Goal: Task Accomplishment & Management: Manage account settings

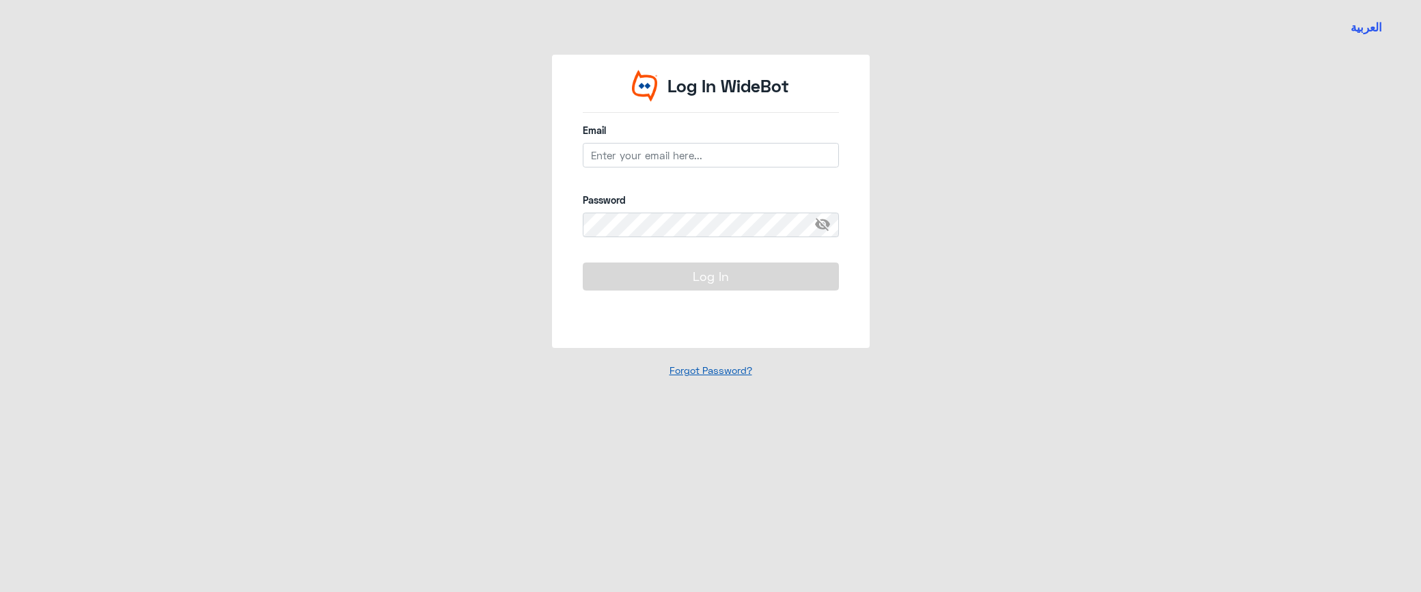
click at [698, 373] on div "Forgot Password?" at bounding box center [711, 370] width 318 height 45
click at [698, 373] on link "Forgot Password?" at bounding box center [711, 370] width 83 height 12
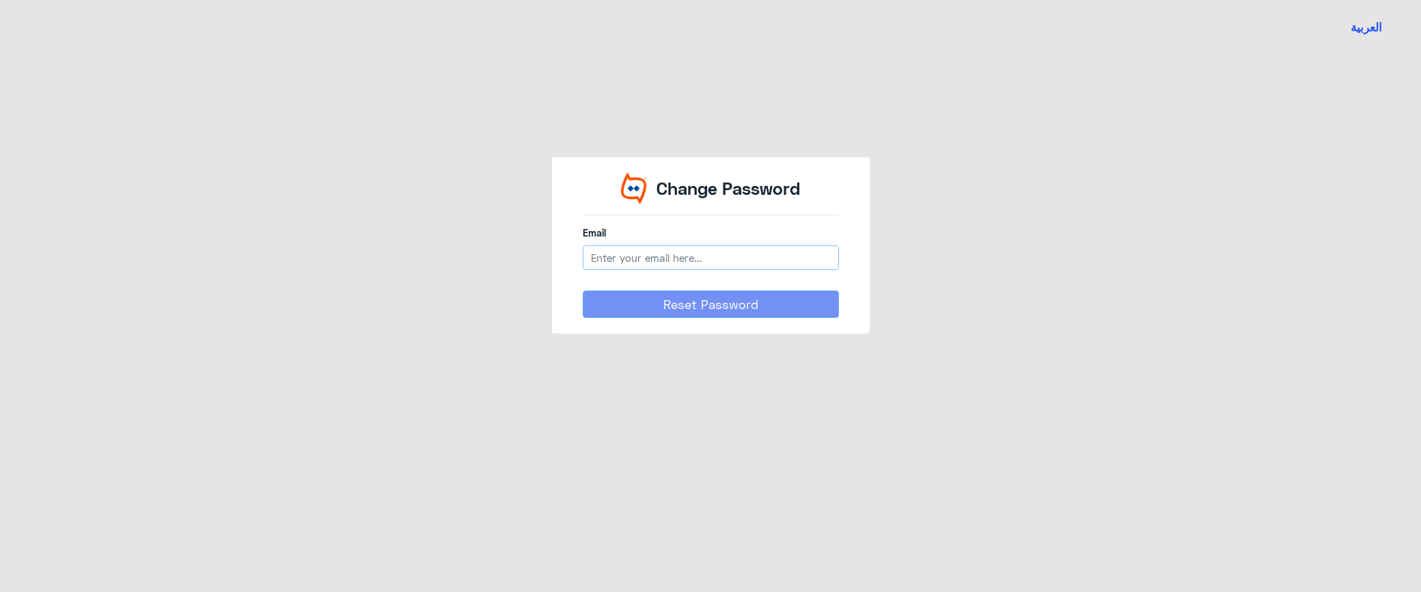
click at [640, 260] on input "email" at bounding box center [711, 257] width 256 height 25
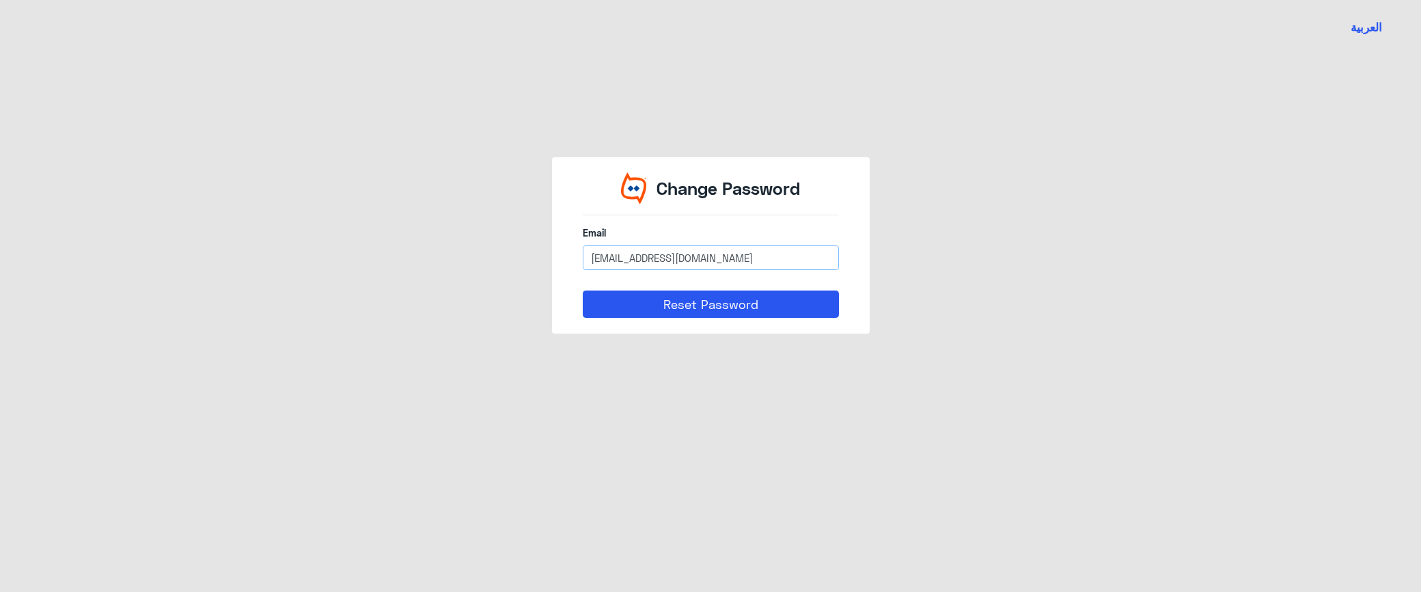
type input "moustafa.sherif@widebot.net"
click at [583, 290] on button "Reset Password" at bounding box center [711, 303] width 256 height 27
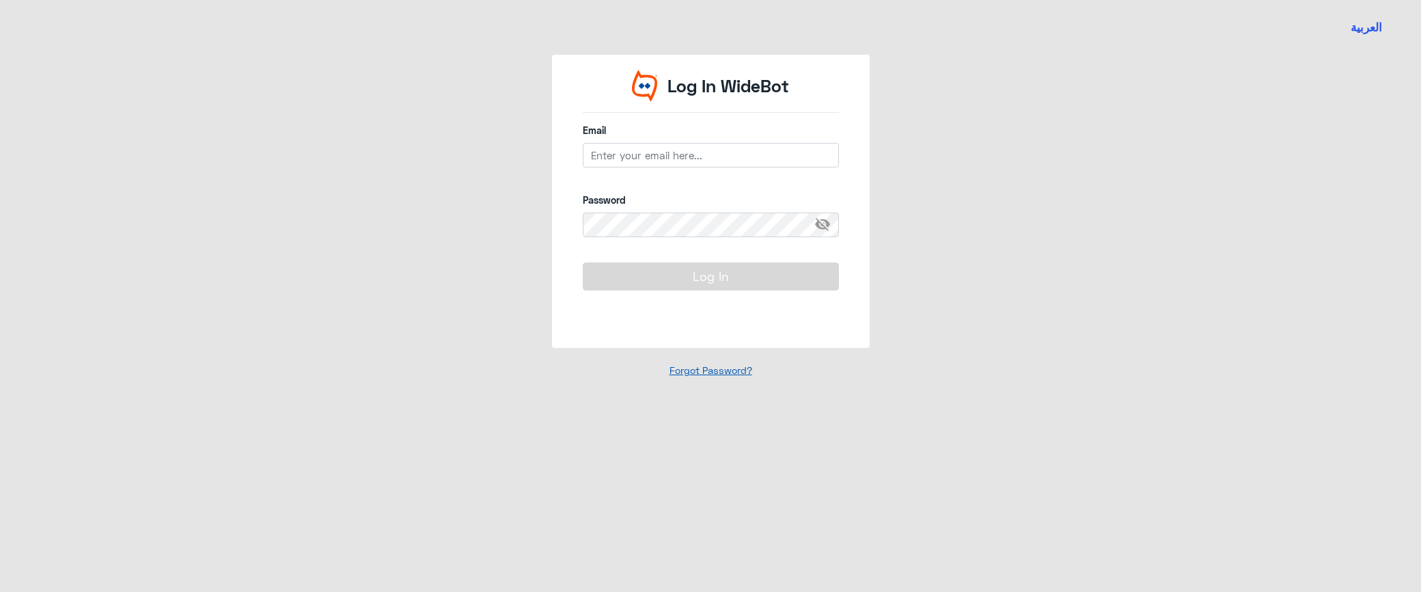
click at [696, 367] on link "Forgot Password?" at bounding box center [711, 370] width 83 height 12
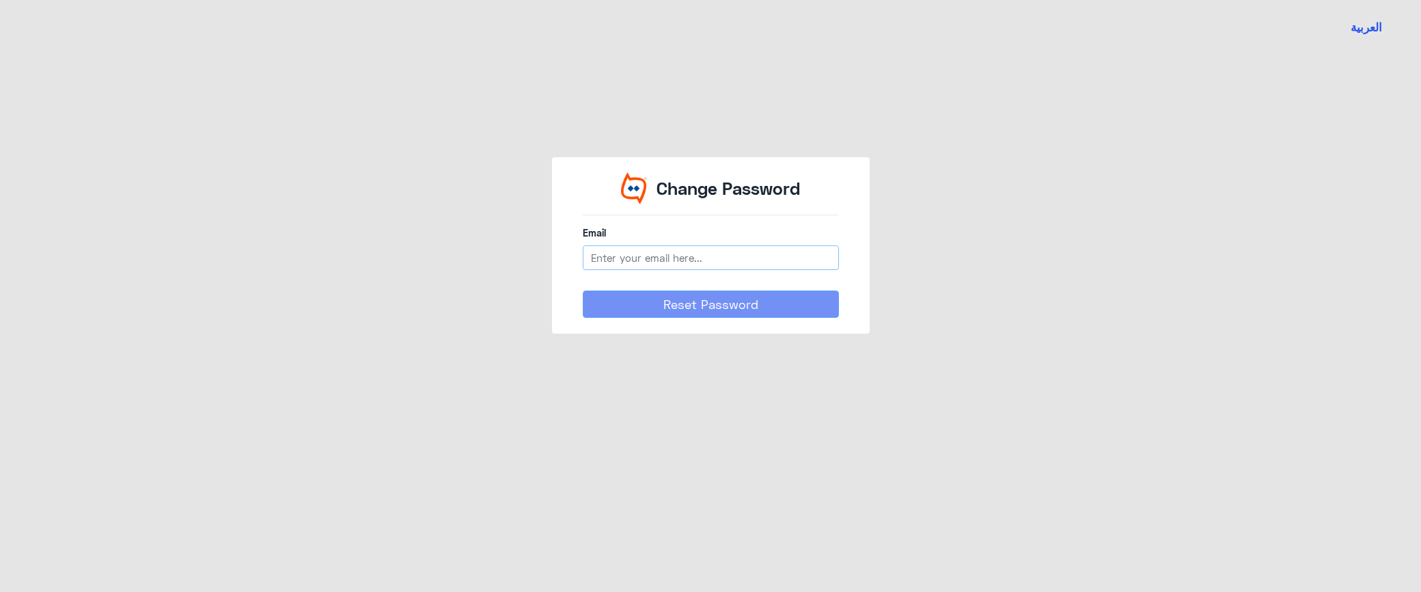
click at [651, 260] on input "email" at bounding box center [711, 257] width 256 height 25
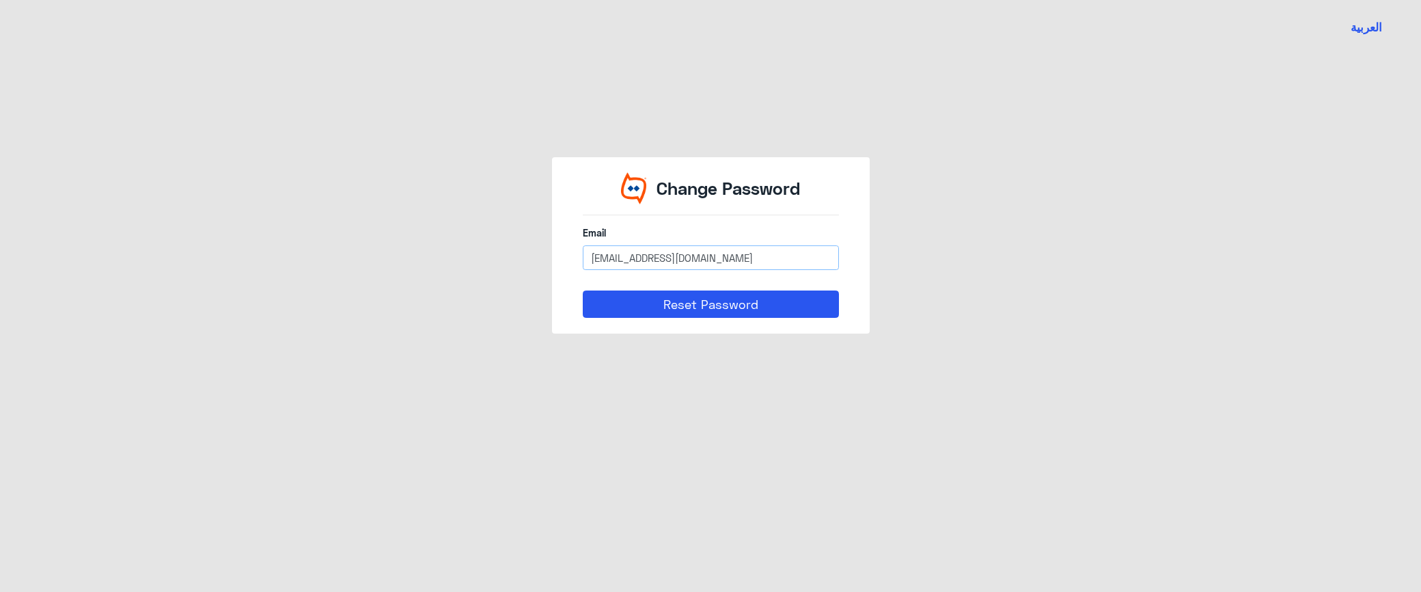
type input "moustafa.sherif@widebot.net"
click at [657, 319] on div "Change Password Email moustafa.sherif@widebot.net Reset Password" at bounding box center [711, 245] width 318 height 176
click at [659, 310] on button "Reset Password" at bounding box center [711, 303] width 256 height 27
